Goal: Task Accomplishment & Management: Manage account settings

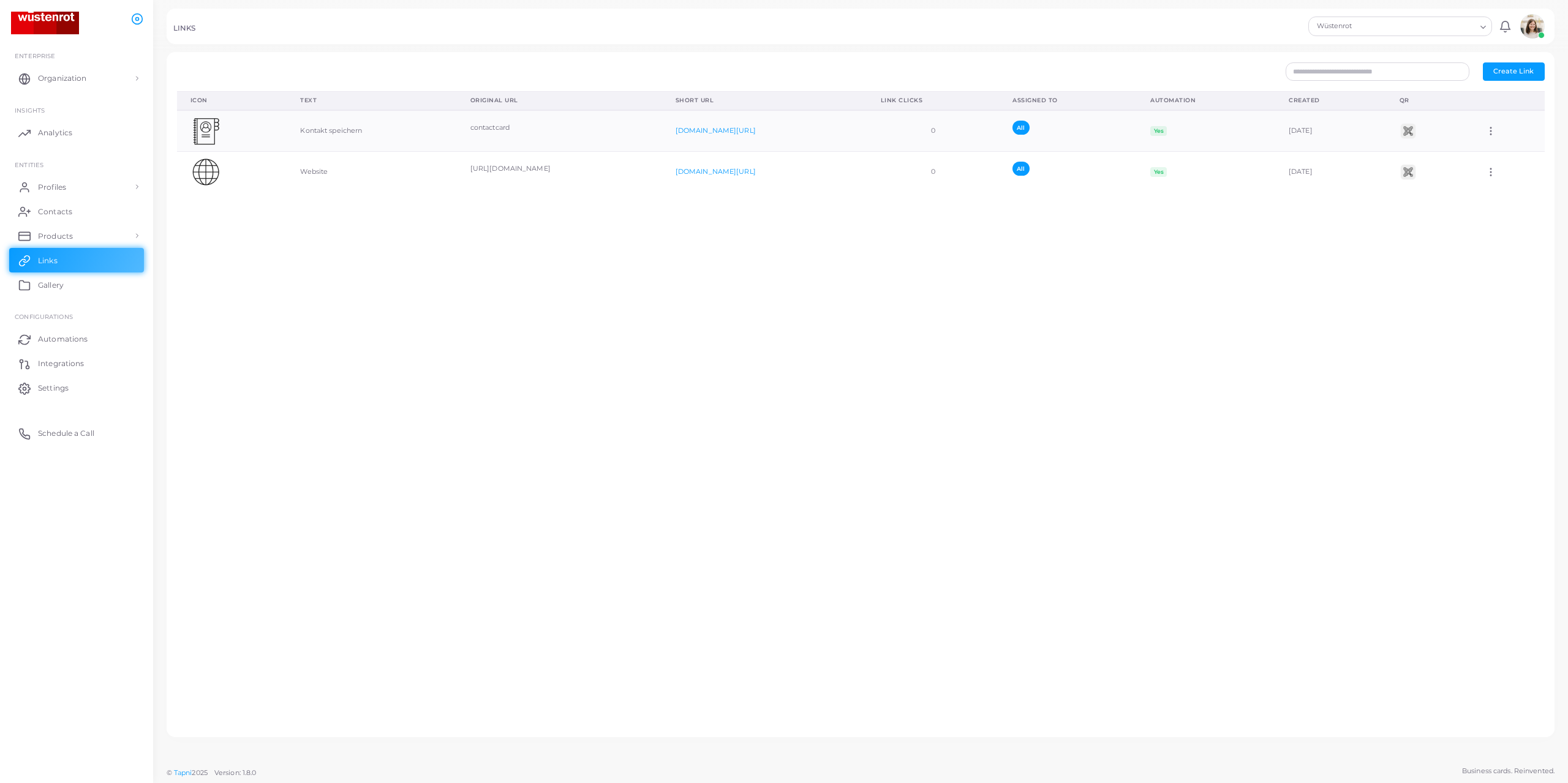
click at [261, 338] on div "Icon Text Original URL Short URL Link Clicks Assigned To Automation Created QR …" at bounding box center [860, 409] width 1380 height 636
click at [1485, 130] on icon at bounding box center [1490, 131] width 11 height 11
click at [894, 542] on div "Icon Text Original URL Short URL Link Clicks Assigned To Automation Created QR …" at bounding box center [860, 409] width 1380 height 636
click at [1485, 126] on icon at bounding box center [1490, 131] width 11 height 11
click at [1506, 155] on span "Edit Link" at bounding box center [1504, 157] width 29 height 10
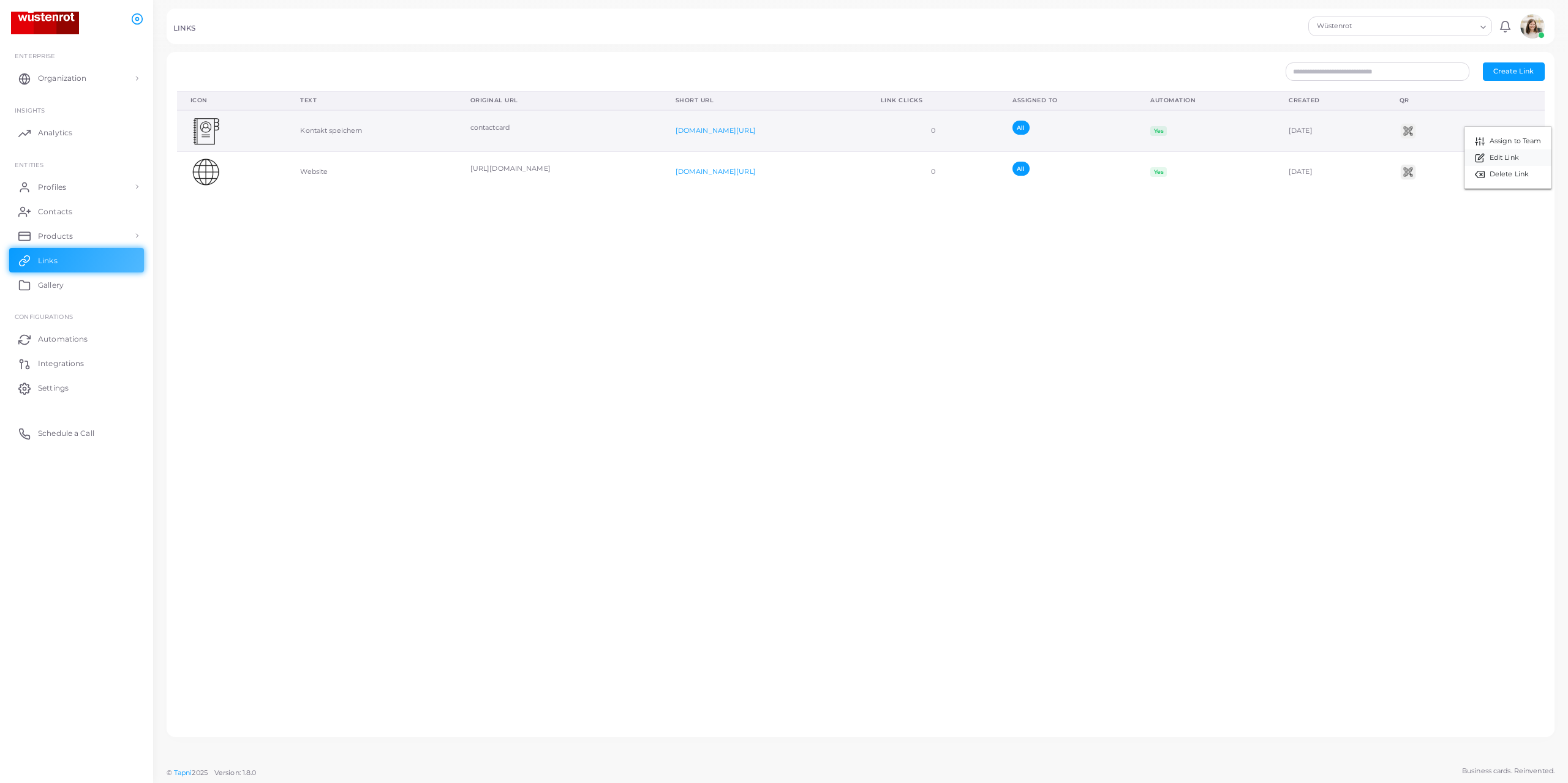
type input "**********"
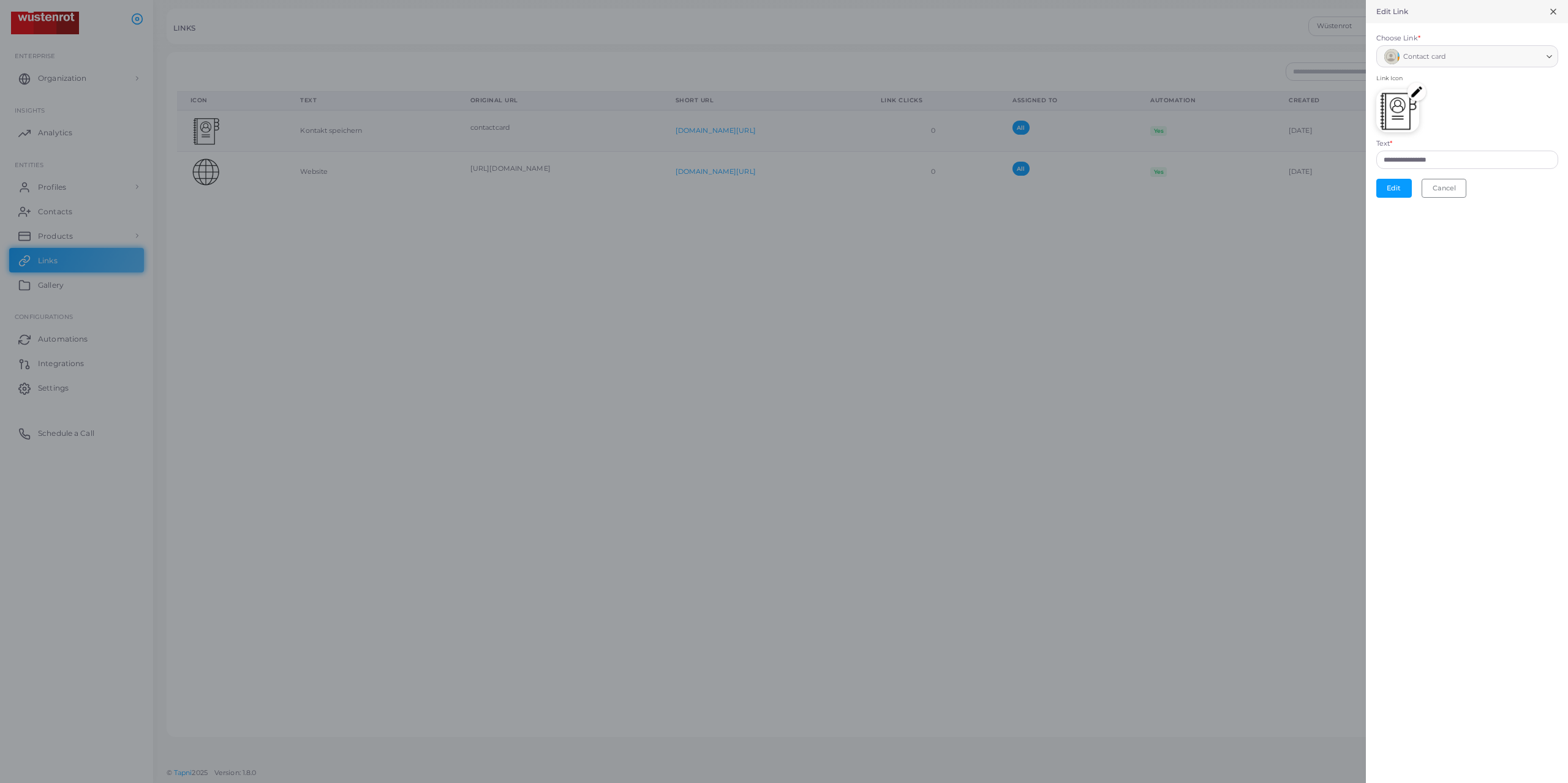
click at [1556, 10] on icon at bounding box center [1552, 11] width 10 height 10
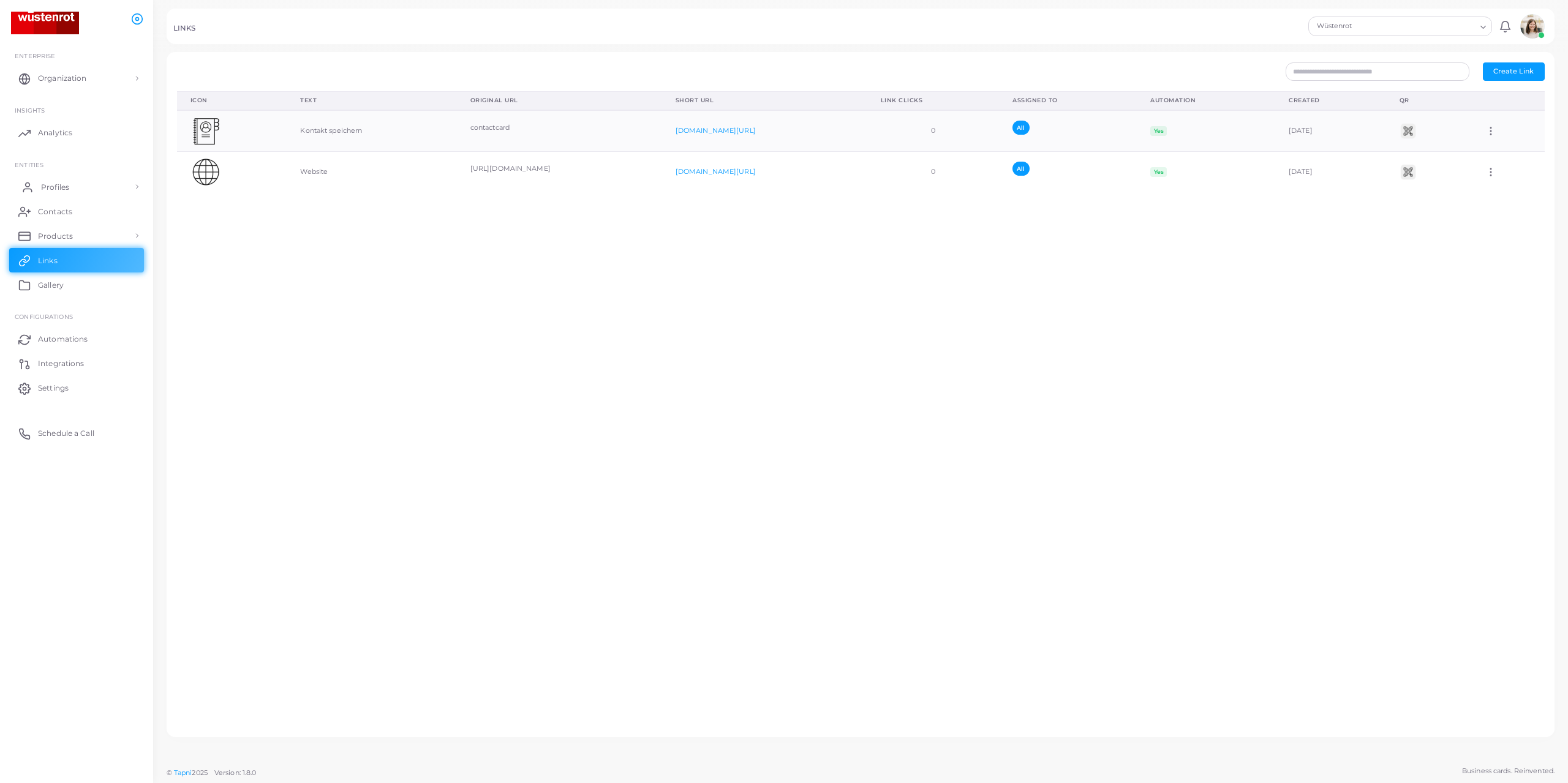
click at [64, 189] on span "Profiles" at bounding box center [55, 188] width 28 height 11
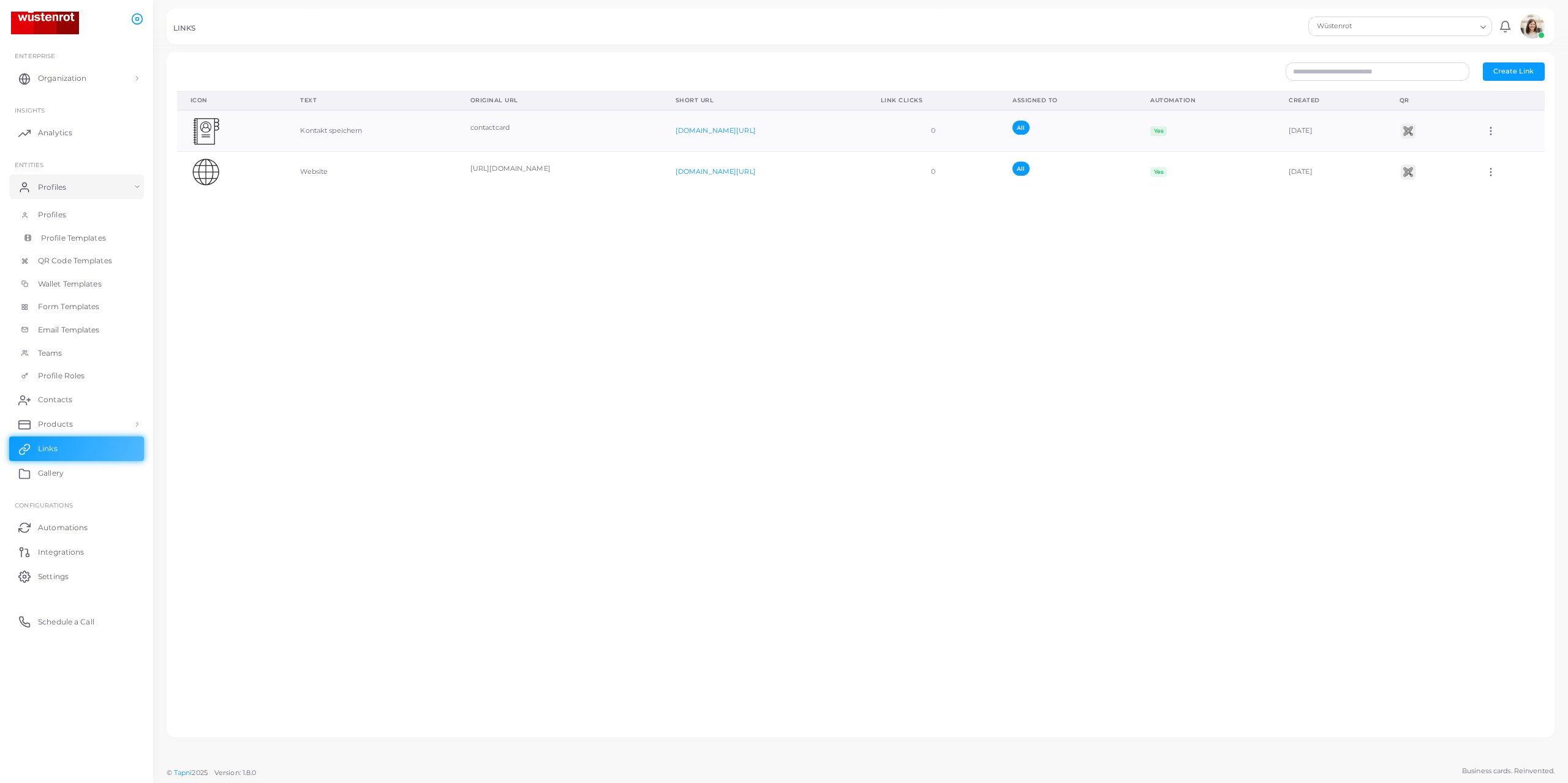
click at [65, 240] on span "Profile Templates" at bounding box center [73, 238] width 65 height 11
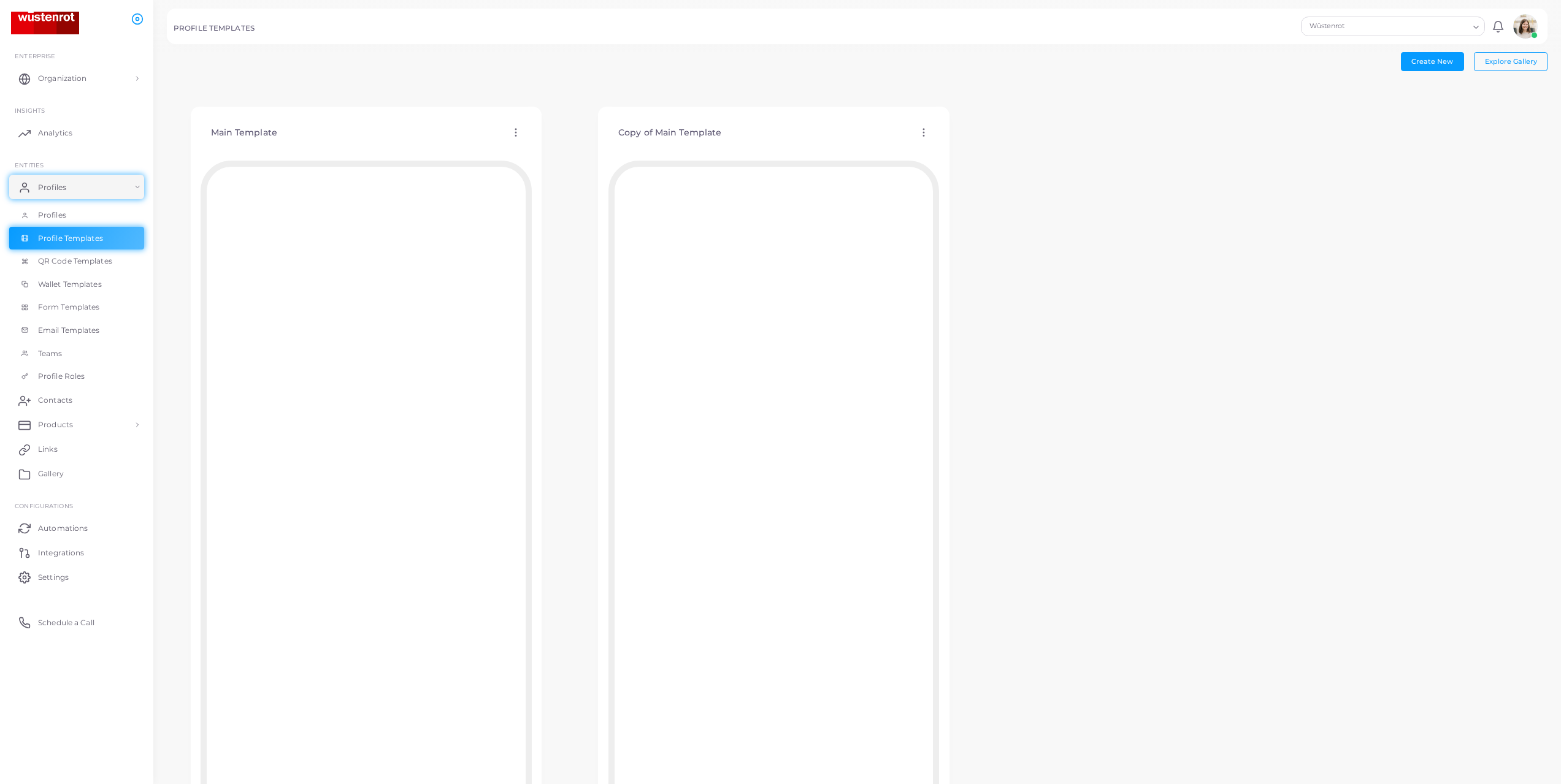
click at [921, 131] on icon at bounding box center [923, 133] width 11 height 11
click at [966, 147] on span "Edit Template" at bounding box center [969, 146] width 47 height 10
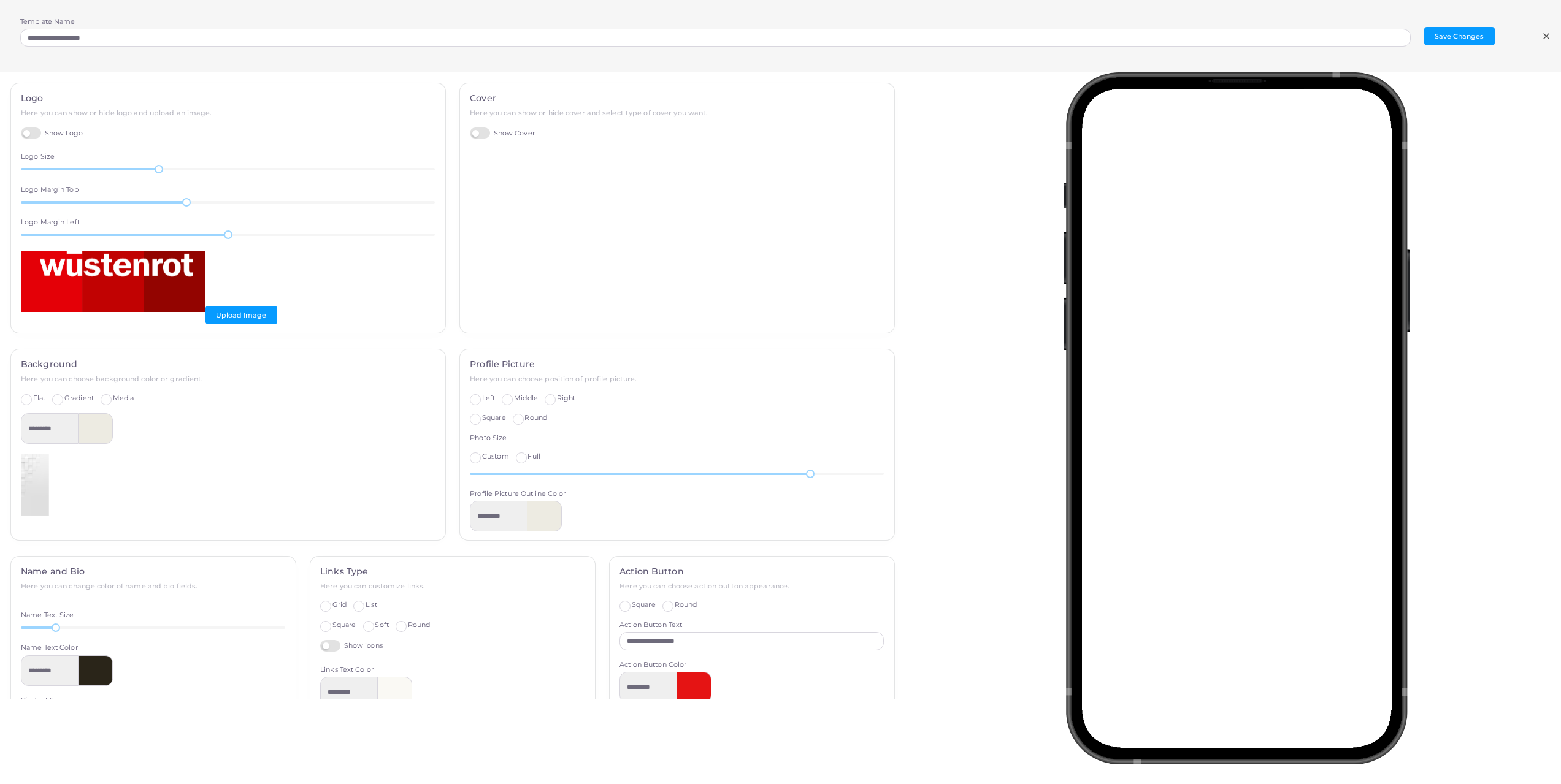
click at [477, 135] on label "Show Cover" at bounding box center [502, 133] width 65 height 12
click at [470, 133] on label "Show Cover" at bounding box center [502, 133] width 65 height 12
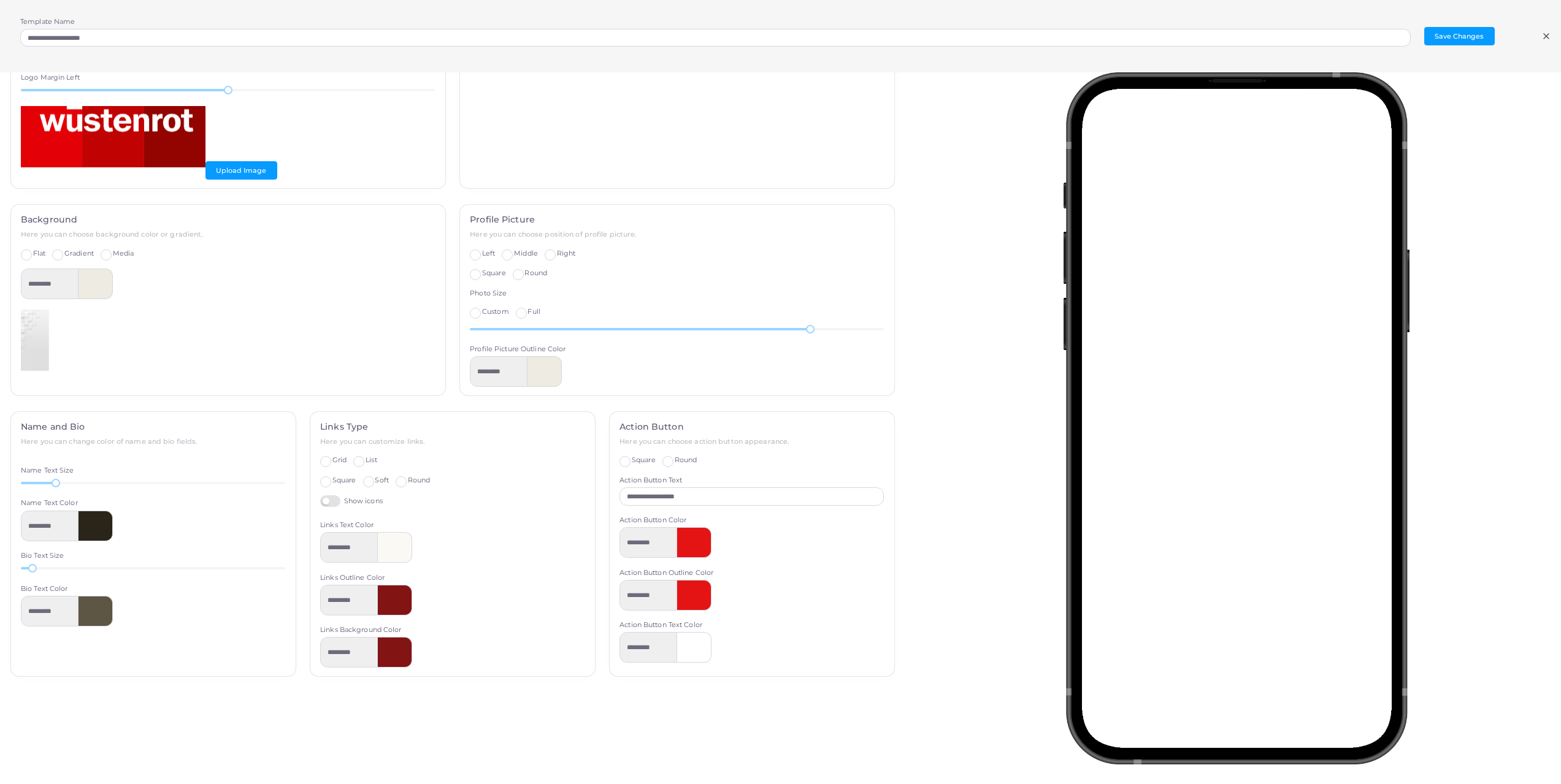
scroll to position [147, 0]
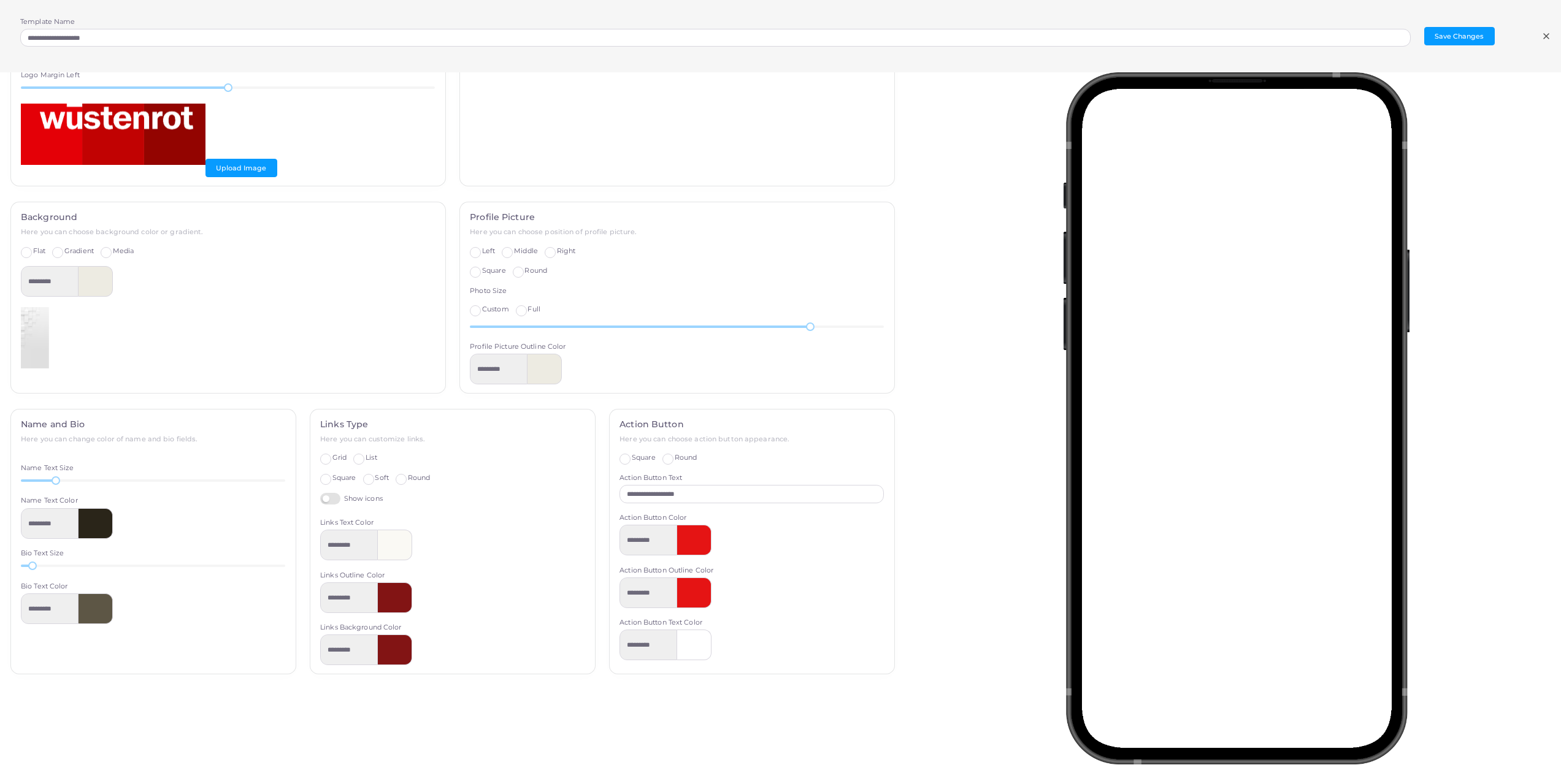
click at [327, 503] on label "Show icons" at bounding box center [351, 498] width 62 height 12
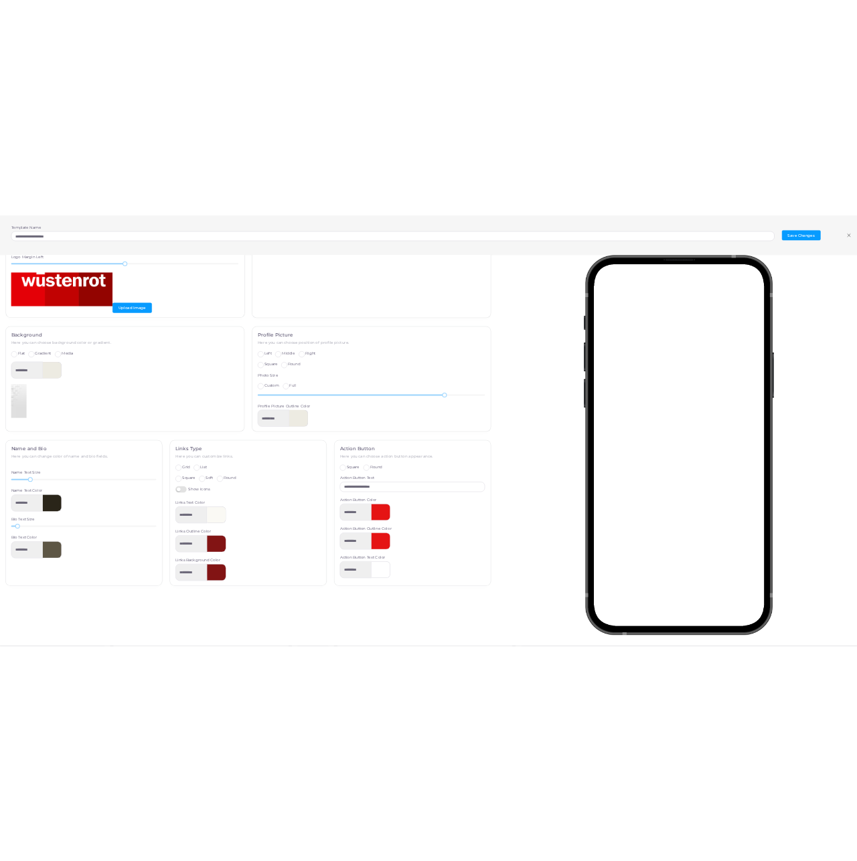
scroll to position [0, 0]
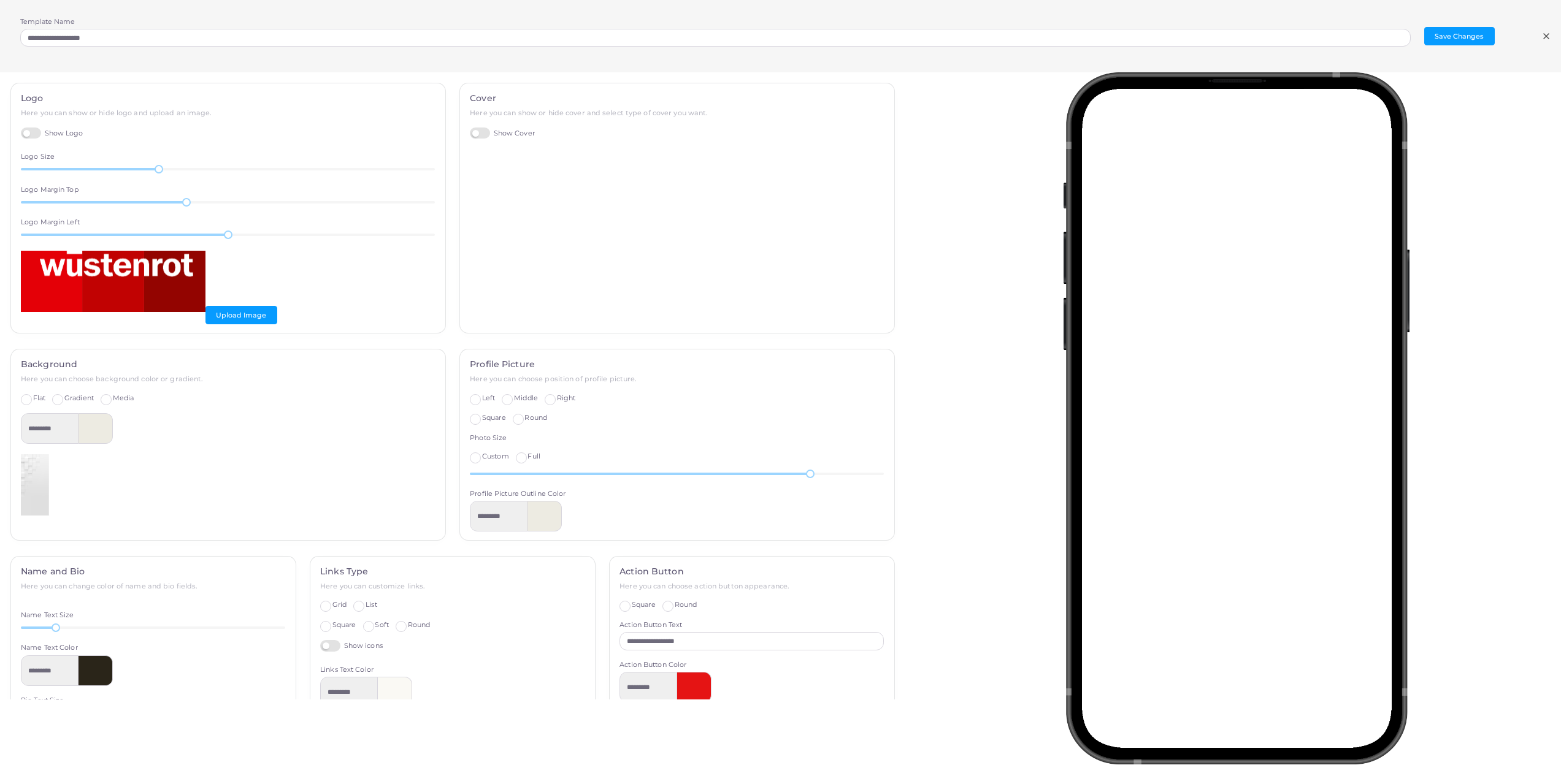
click at [1545, 39] on icon at bounding box center [1545, 36] width 10 height 10
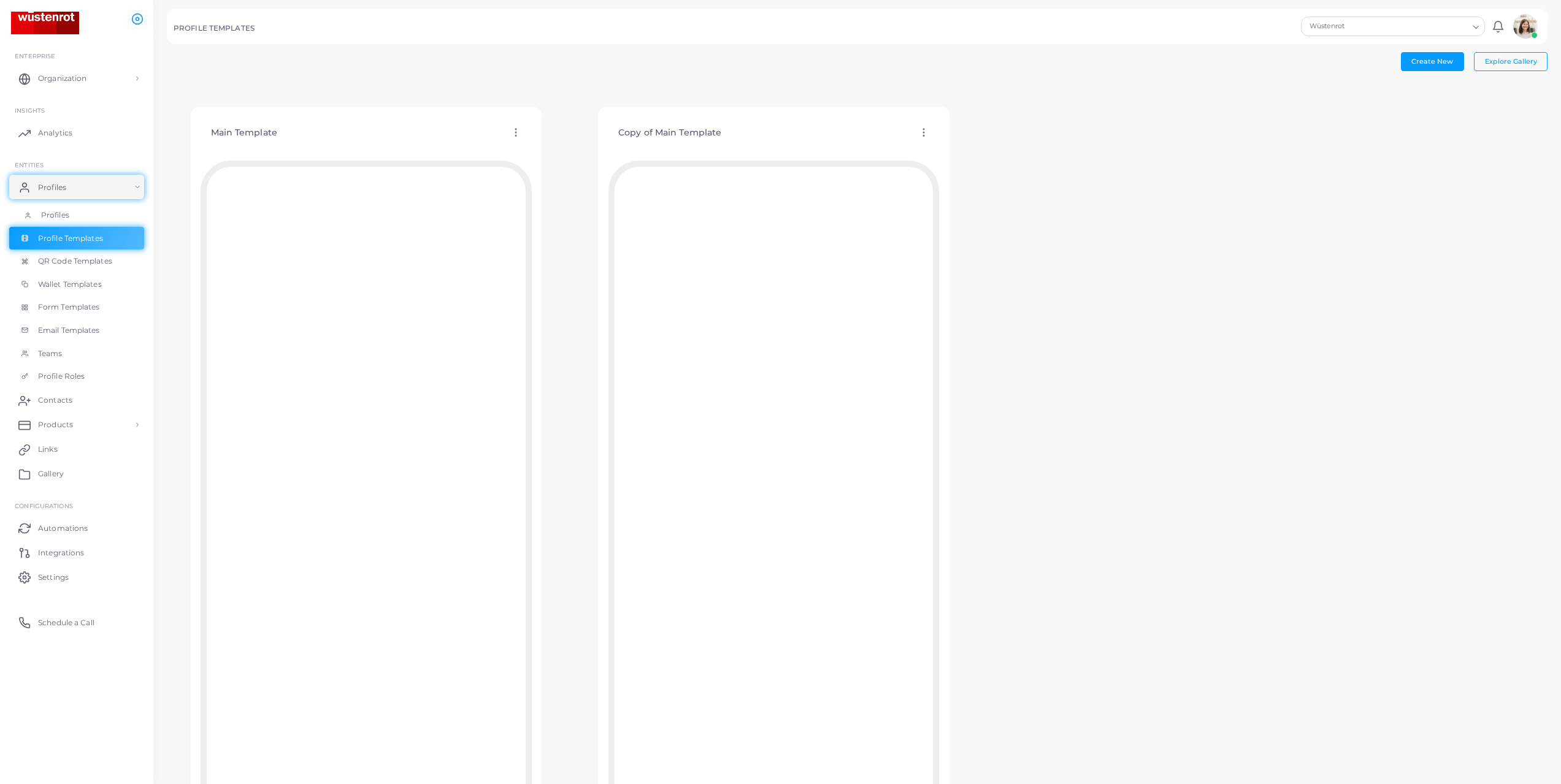
click at [57, 214] on span "Profiles" at bounding box center [55, 215] width 28 height 11
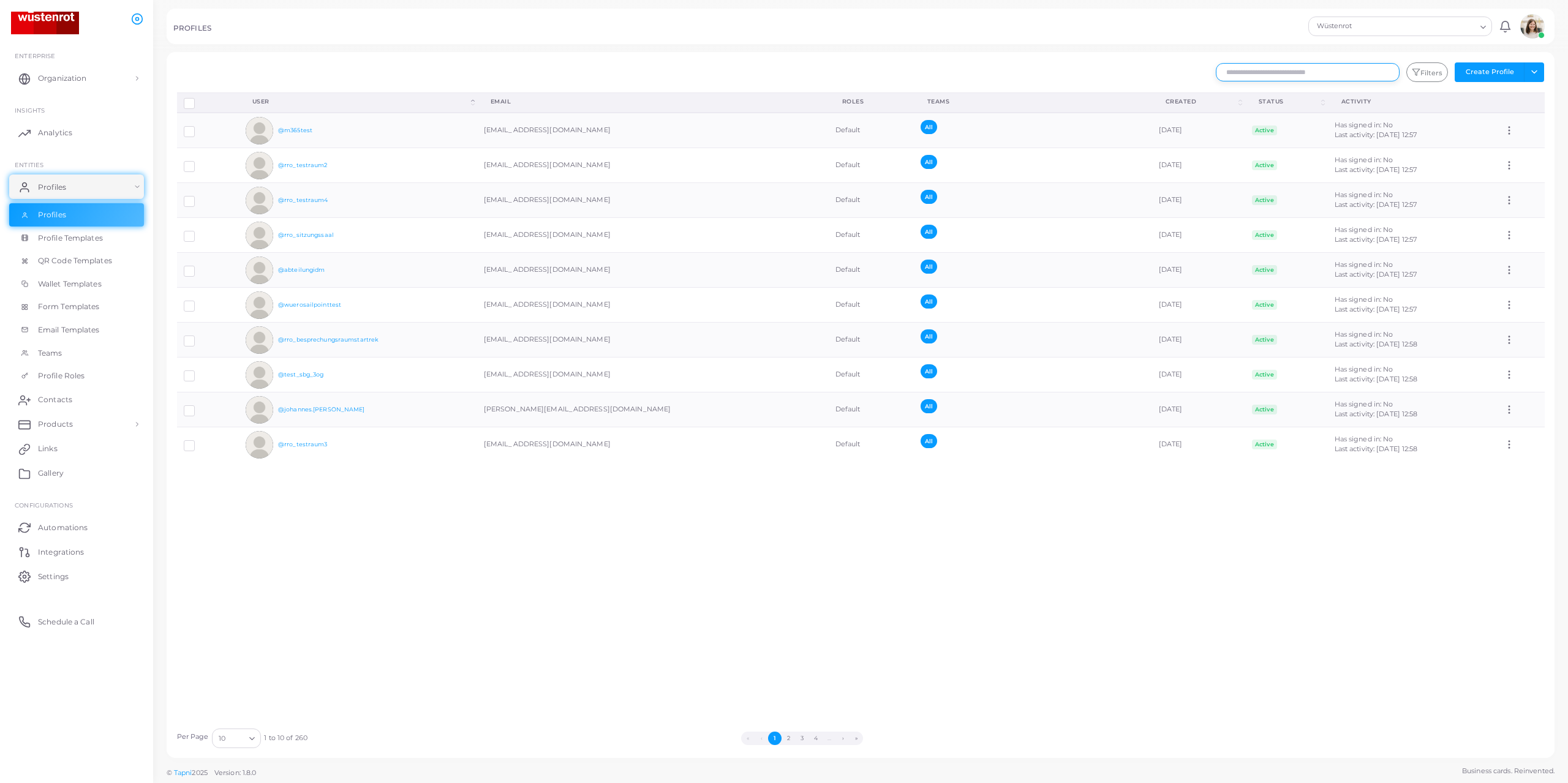
click at [1285, 77] on input "text" at bounding box center [1307, 72] width 184 height 18
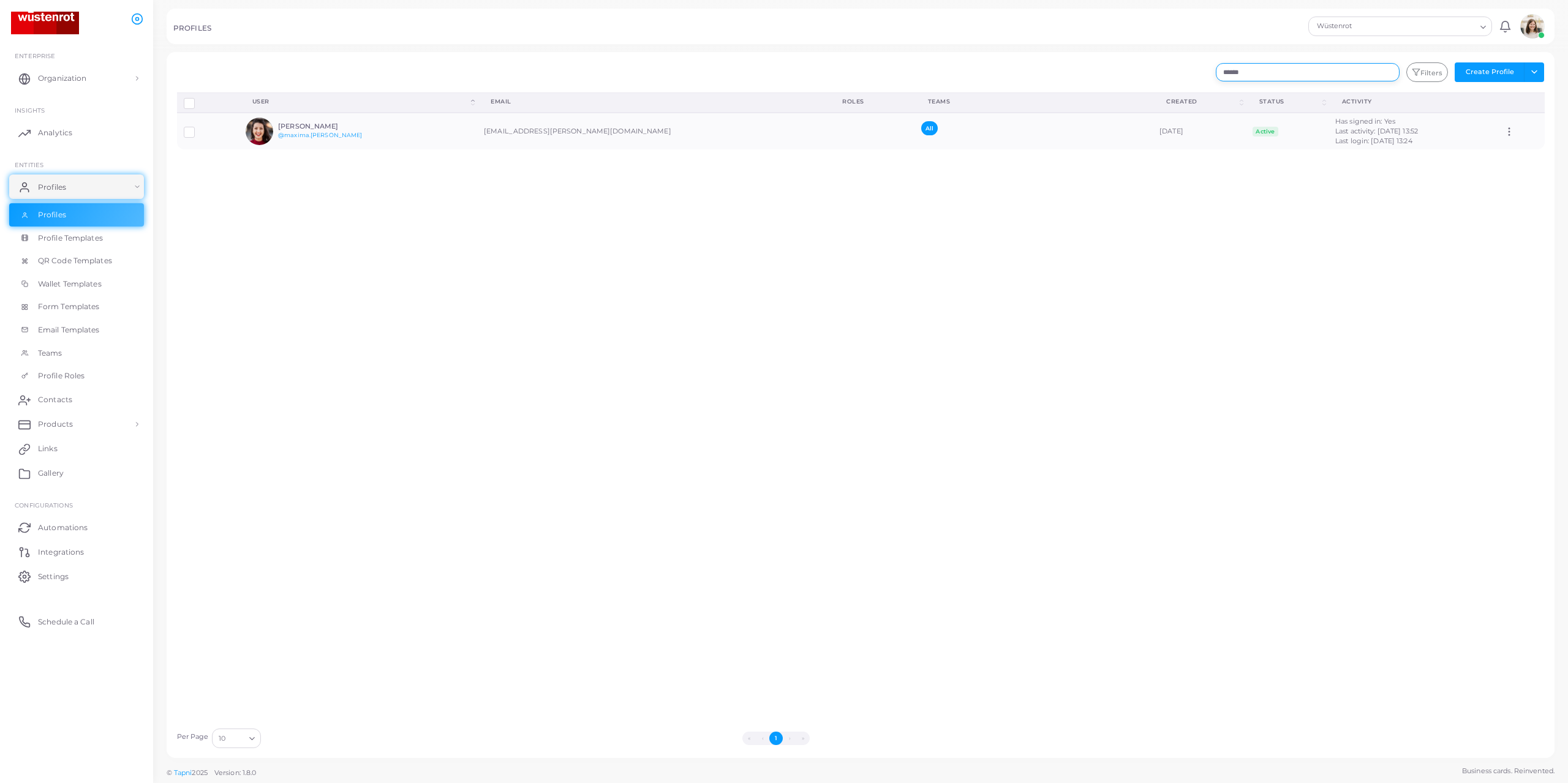
type input "******"
click at [321, 127] on h6 "[PERSON_NAME]" at bounding box center [323, 126] width 90 height 8
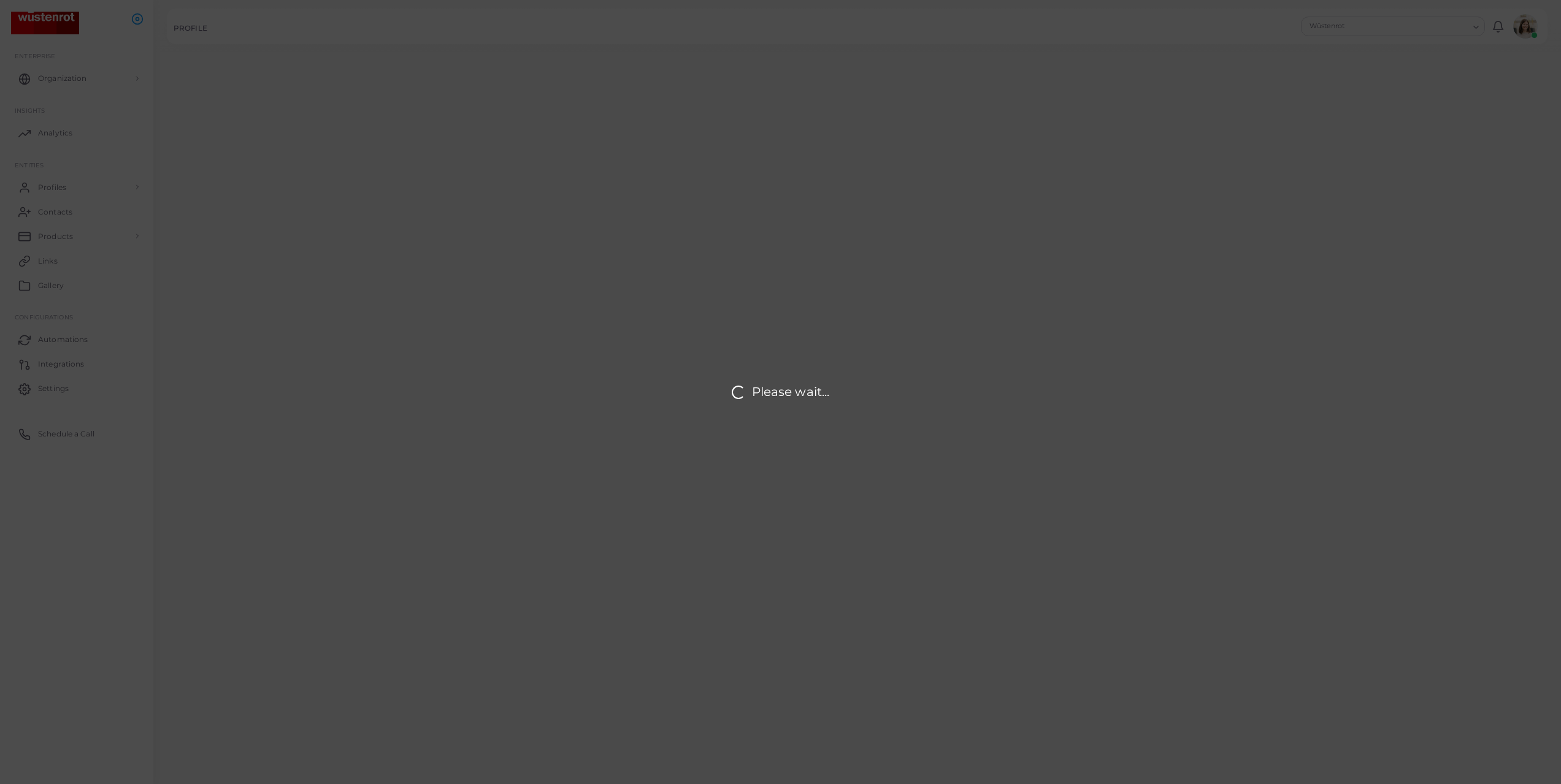
type input "**********"
type textarea "**********"
type input "**********"
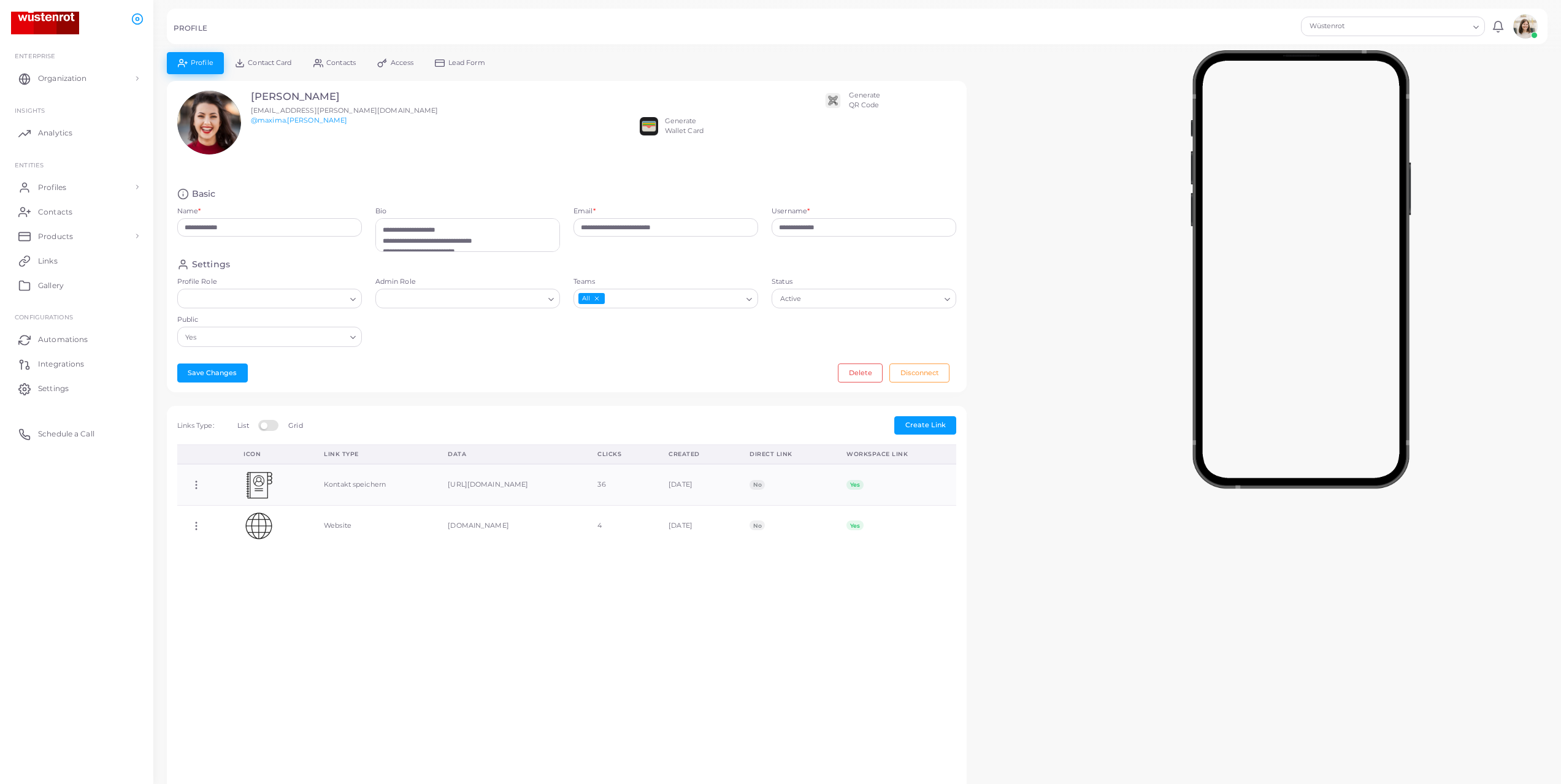
click at [842, 99] on div "Generate QR Code" at bounding box center [869, 100] width 92 height 19
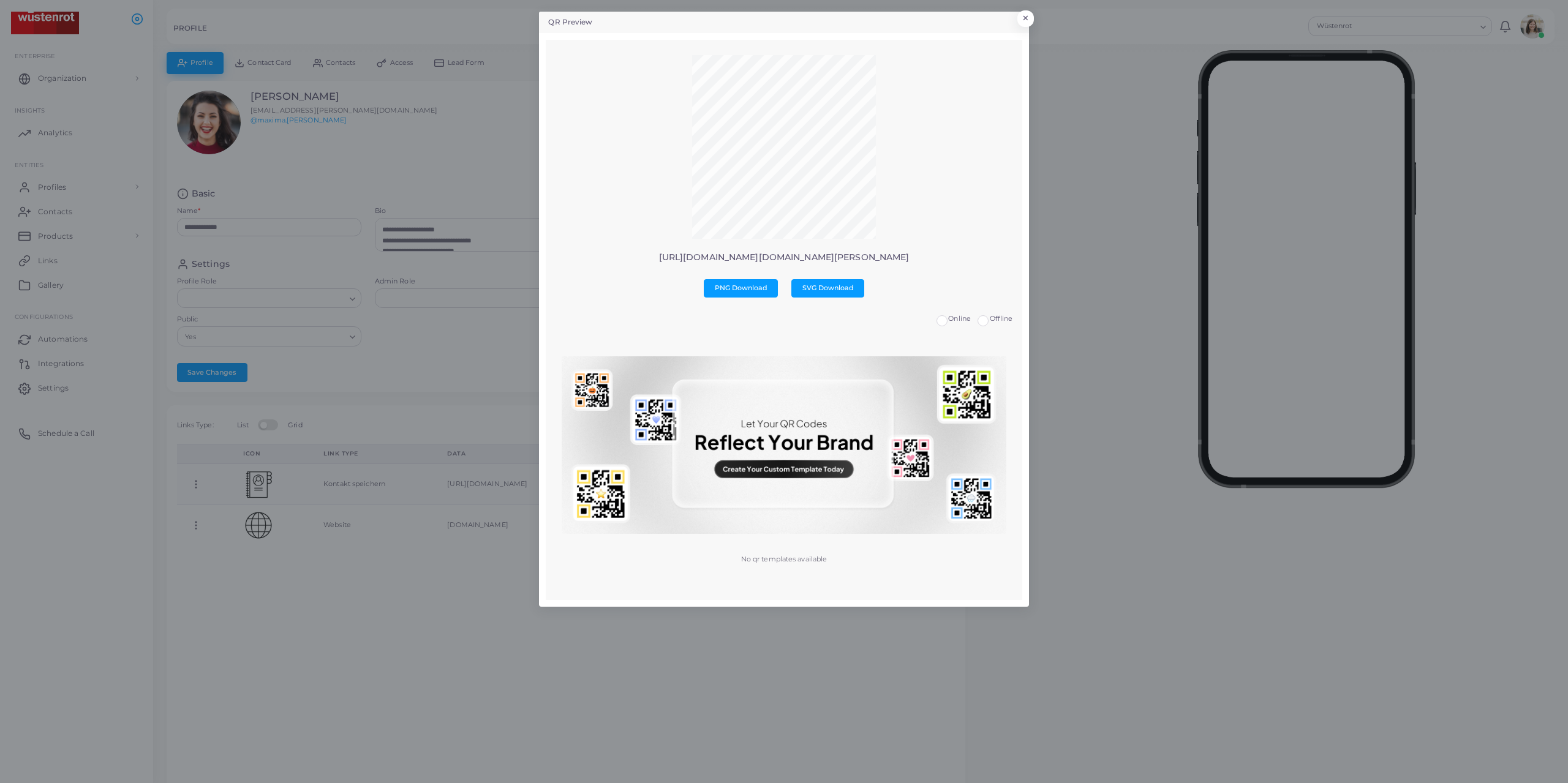
drag, startPoint x: 909, startPoint y: 257, endPoint x: 643, endPoint y: 243, distance: 266.4
click at [643, 243] on div "[URL][DOMAIN_NAME][DOMAIN_NAME][PERSON_NAME] PNG Download SVG Download Online O…" at bounding box center [783, 319] width 457 height 530
copy p "[URL][DOMAIN_NAME][DOMAIN_NAME][PERSON_NAME]"
click at [1021, 19] on button "×" at bounding box center [1024, 21] width 16 height 16
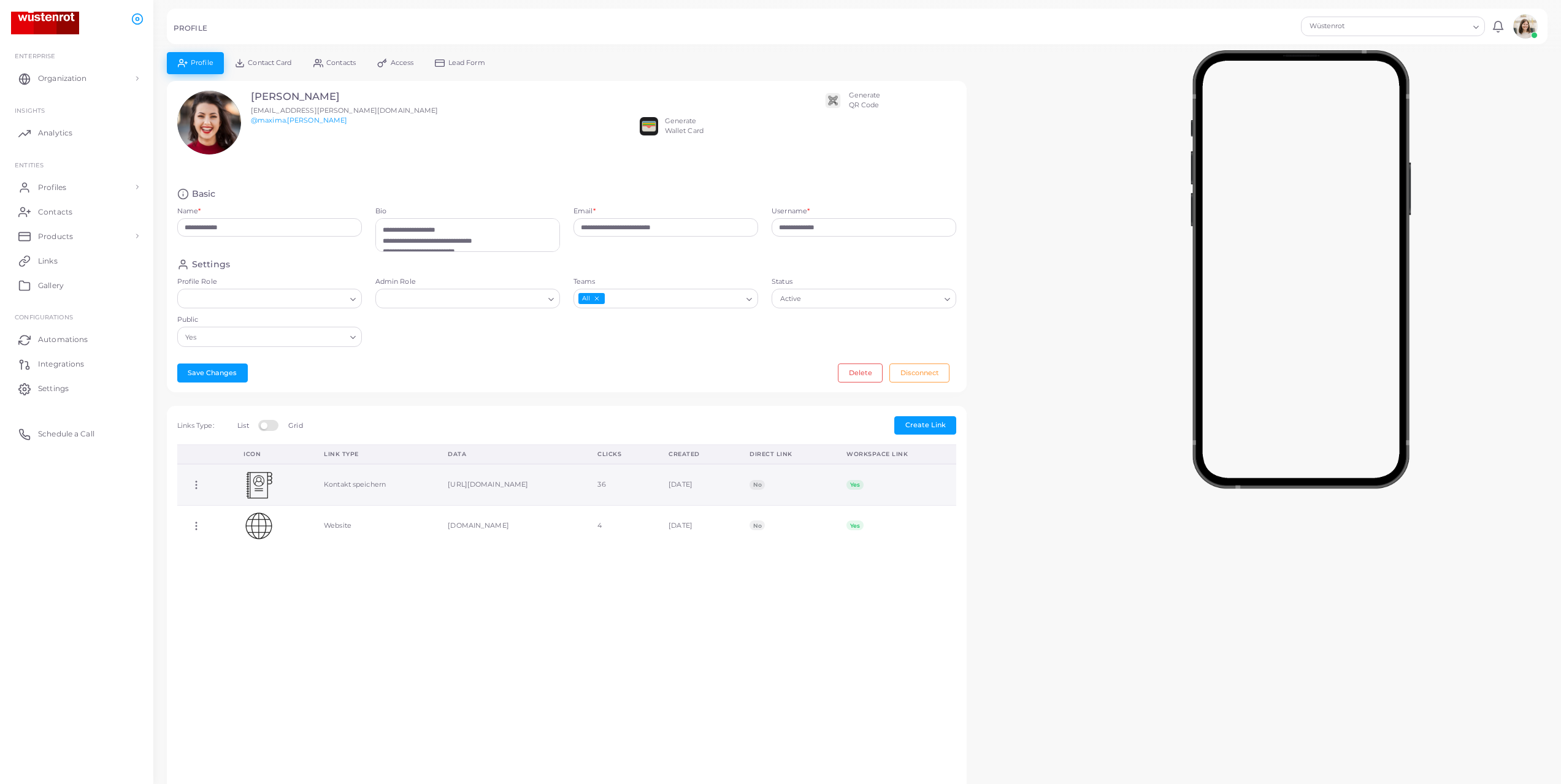
click at [200, 478] on td "Copy Link Edit Link Delete Link Toggle Direct Link" at bounding box center [203, 485] width 53 height 41
click at [195, 484] on icon at bounding box center [196, 485] width 11 height 11
click at [195, 484] on ul "Copy Link Edit Link Delete Link Toggle Direct Link" at bounding box center [245, 523] width 99 height 80
click at [260, 60] on span "Contact Card" at bounding box center [269, 62] width 44 height 6
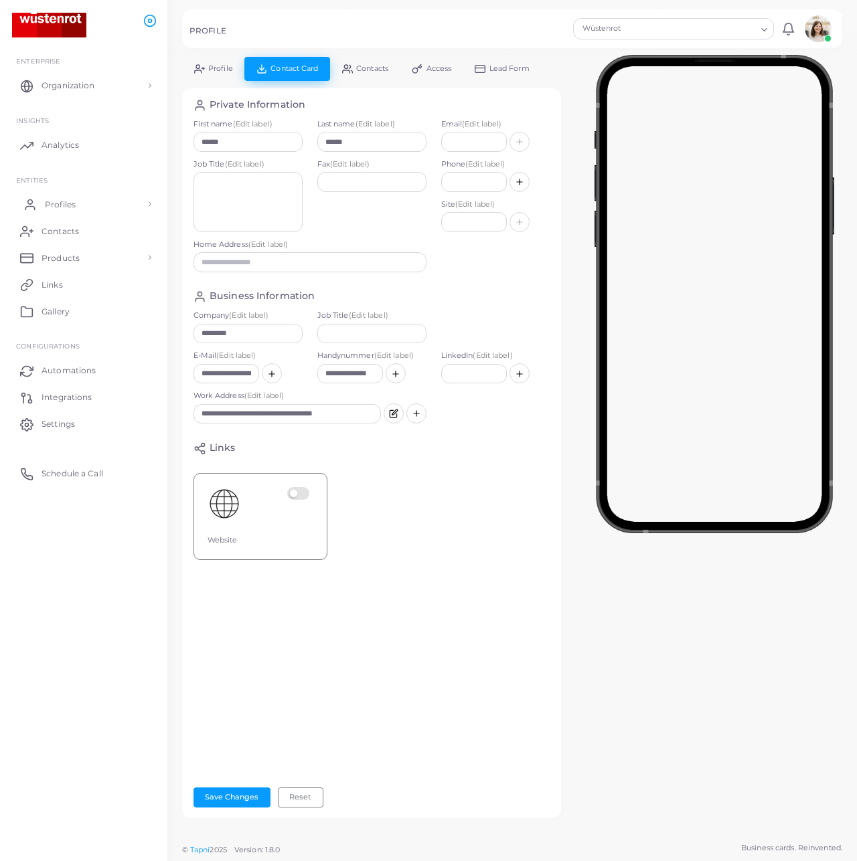
click at [54, 197] on link "Profiles" at bounding box center [83, 204] width 147 height 27
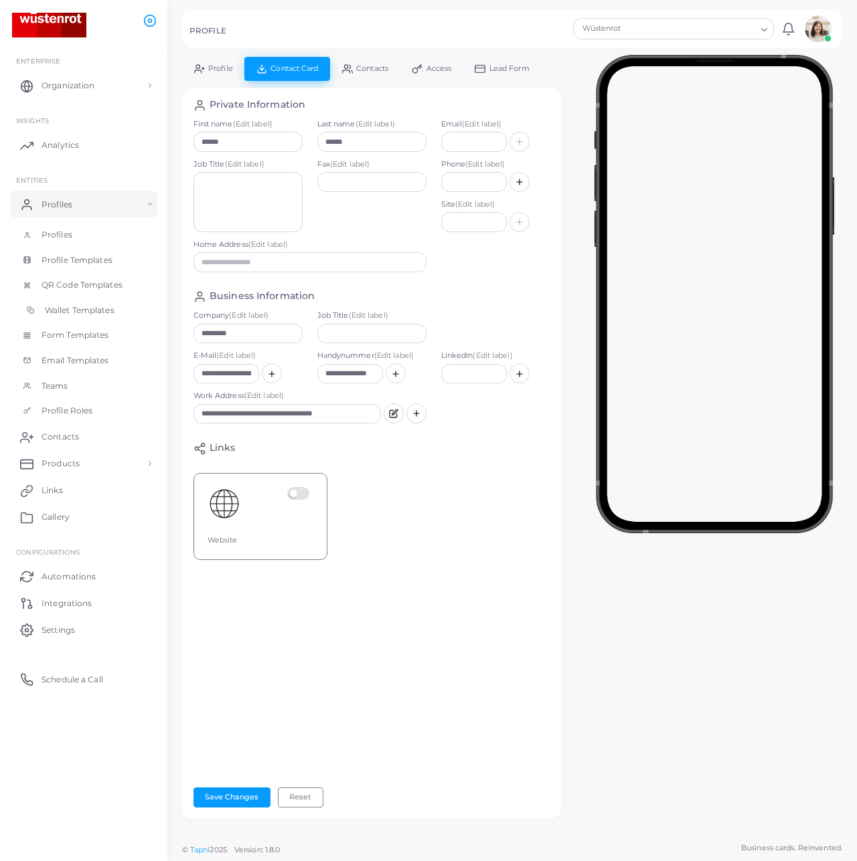
click at [91, 307] on span "Wallet Templates" at bounding box center [80, 311] width 70 height 12
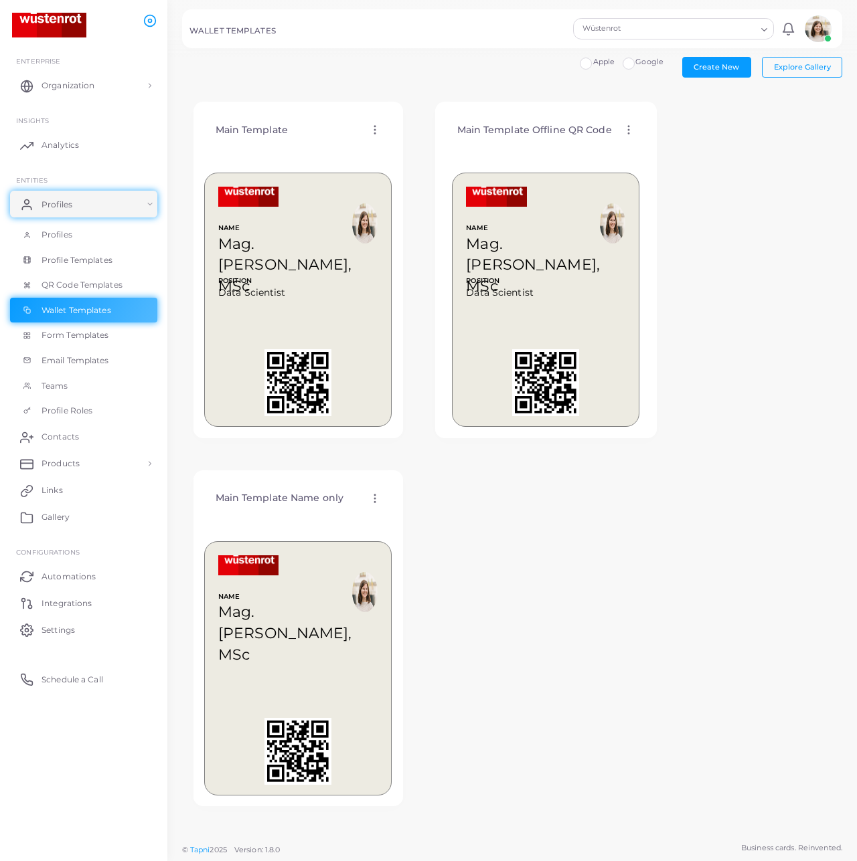
click at [372, 497] on icon at bounding box center [375, 499] width 12 height 12
click at [429, 515] on span "Edit Template" at bounding box center [425, 514] width 51 height 11
